Goal: Task Accomplishment & Management: Use online tool/utility

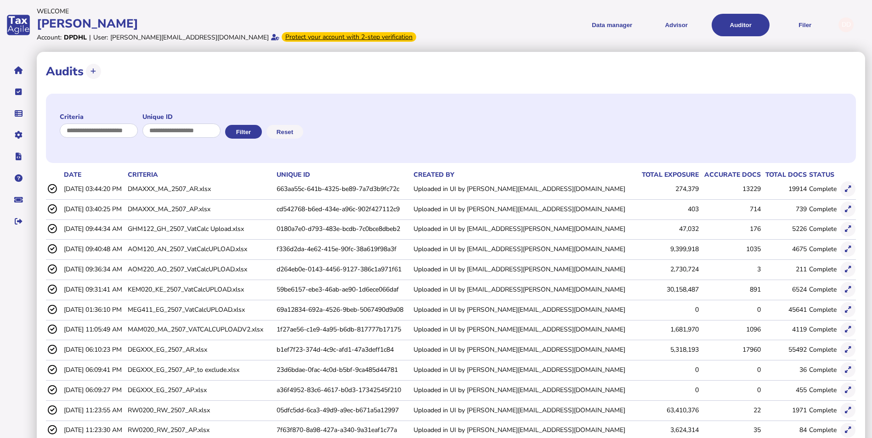
click at [804, 25] on button "Filer" at bounding box center [805, 25] width 58 height 23
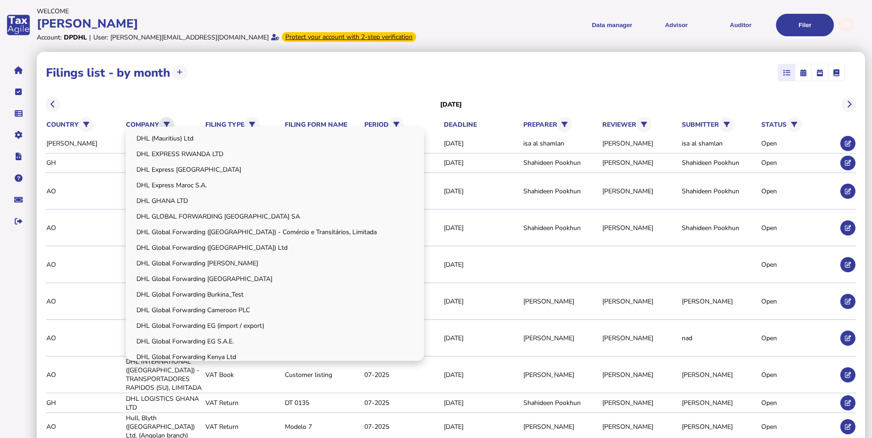
click at [171, 122] on button at bounding box center [166, 124] width 15 height 15
click at [189, 186] on link "DHL Express Maroc S.A." at bounding box center [274, 185] width 295 height 14
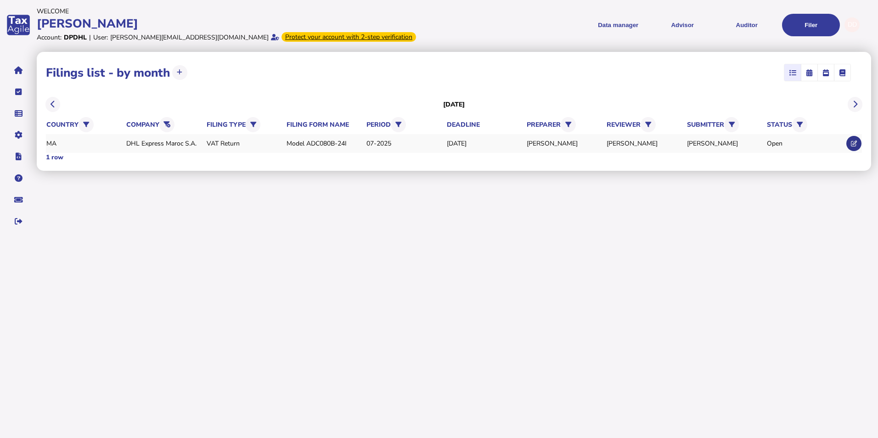
click at [852, 141] on icon at bounding box center [854, 144] width 6 height 6
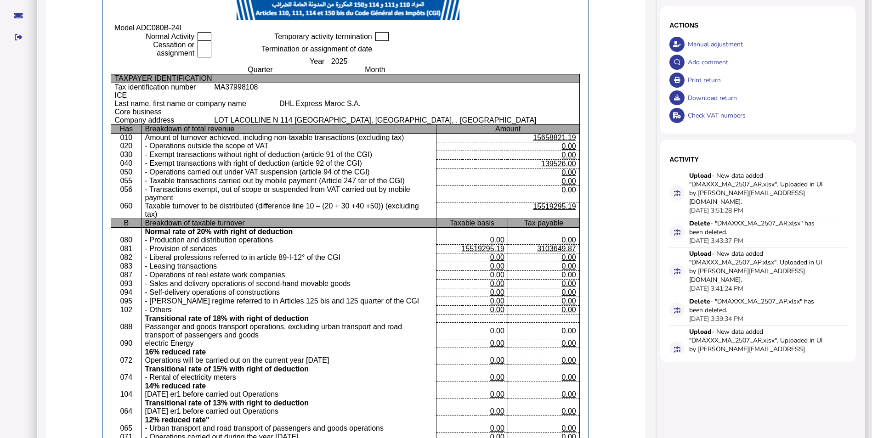
scroll to position [276, 0]
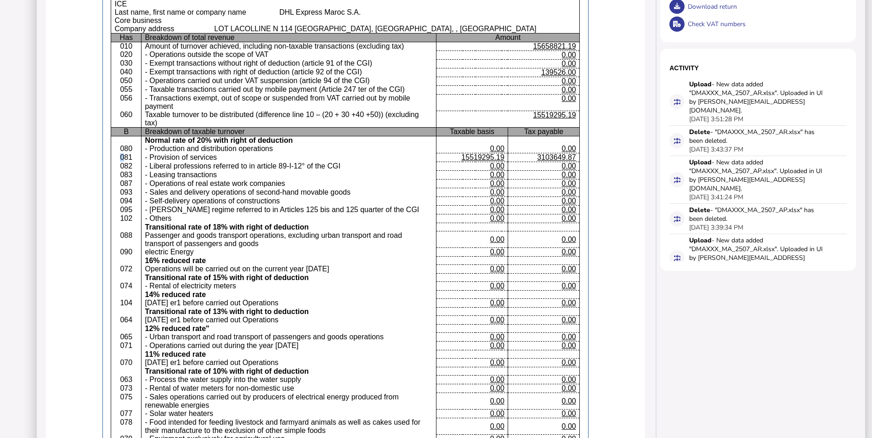
click at [127, 157] on p "081" at bounding box center [125, 157] width 23 height 8
click at [129, 158] on p "081" at bounding box center [125, 157] width 23 height 8
drag, startPoint x: 124, startPoint y: 156, endPoint x: 491, endPoint y: 154, distance: 367.5
click at [491, 154] on tr "081 - Provision of services 15519295.19 3103649.87" at bounding box center [344, 157] width 485 height 9
drag, startPoint x: 491, startPoint y: 154, endPoint x: 474, endPoint y: 185, distance: 35.6
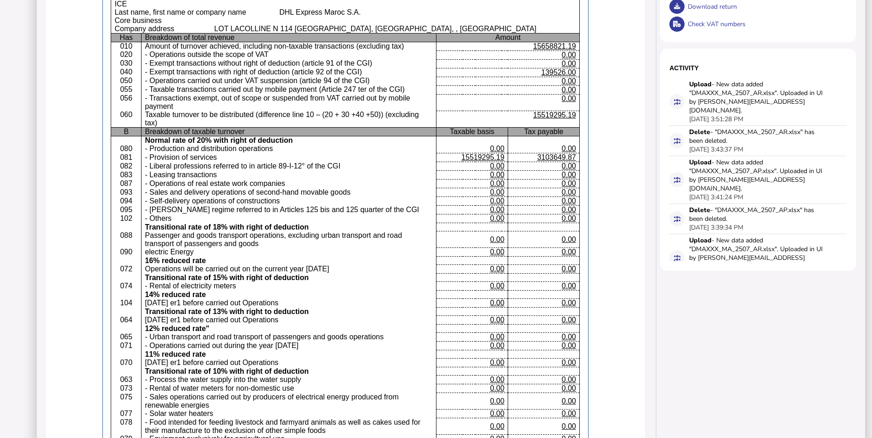
click at [475, 185] on p "0.00" at bounding box center [472, 184] width 64 height 8
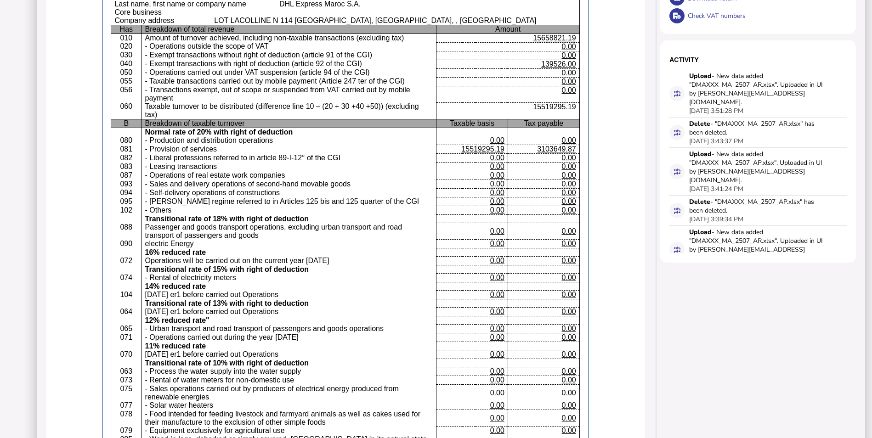
scroll to position [0, 0]
